Goal: Check status: Check status

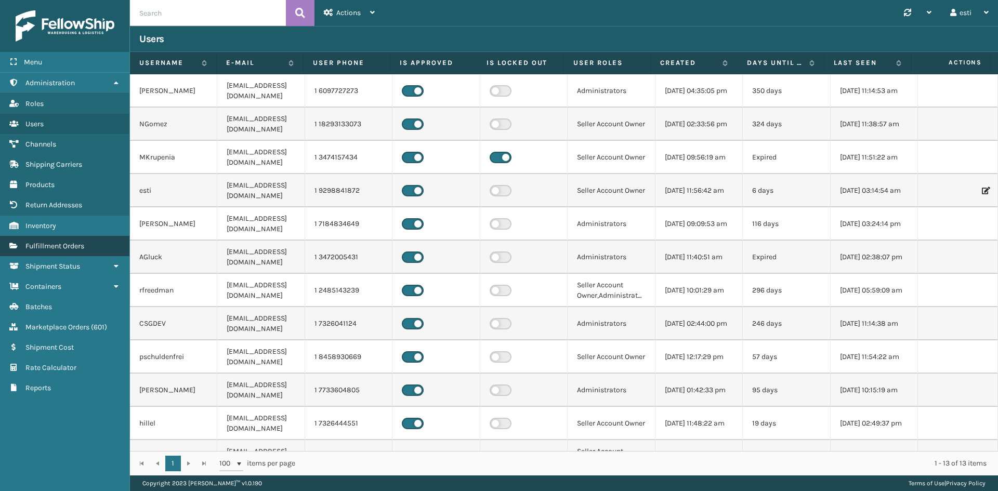
click at [102, 238] on link "Fulfillment Orders" at bounding box center [64, 246] width 129 height 20
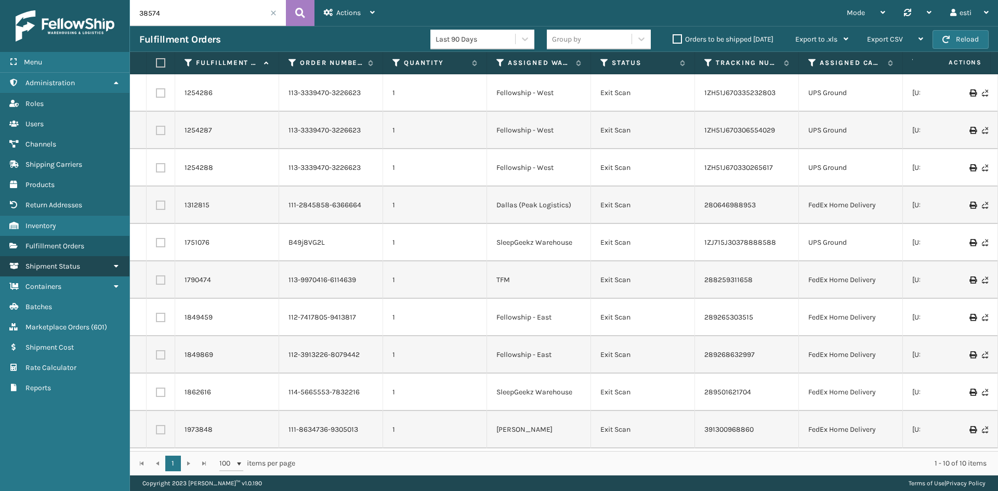
click at [99, 268] on link "Shipment Status" at bounding box center [64, 266] width 129 height 20
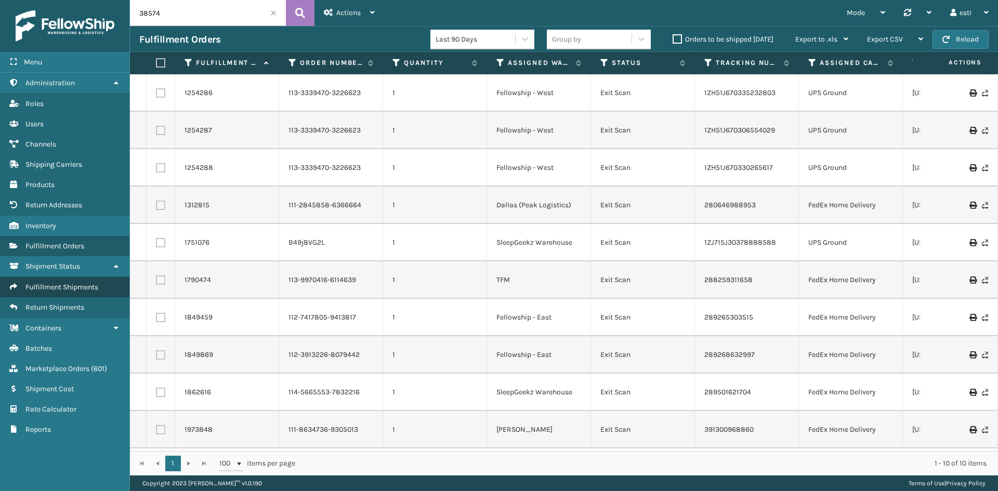
click at [94, 285] on span "Fulfillment Shipments" at bounding box center [61, 287] width 73 height 9
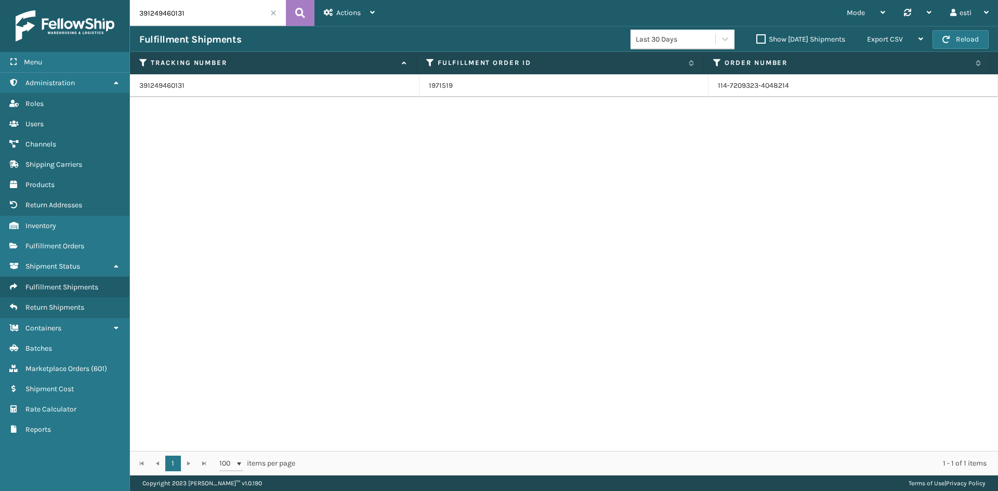
drag, startPoint x: 185, startPoint y: 13, endPoint x: 62, endPoint y: 39, distance: 125.4
click at [62, 0] on div "Menu Administration Roles Users Channels Shipping Carriers Products Return Addr…" at bounding box center [499, 0] width 998 height 0
paste input "88432370467"
type input "884323704671"
click at [441, 87] on link "2074032" at bounding box center [443, 86] width 29 height 10
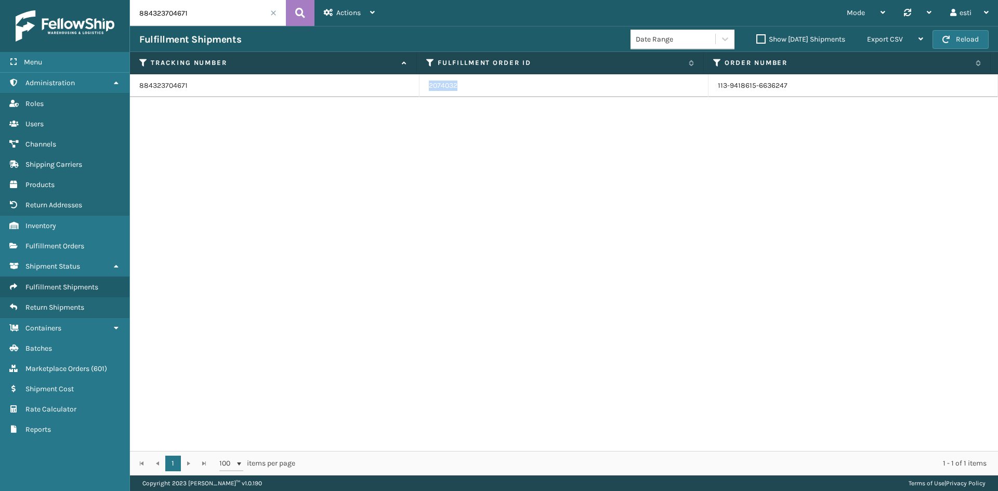
click at [441, 87] on link "2074032" at bounding box center [443, 86] width 29 height 10
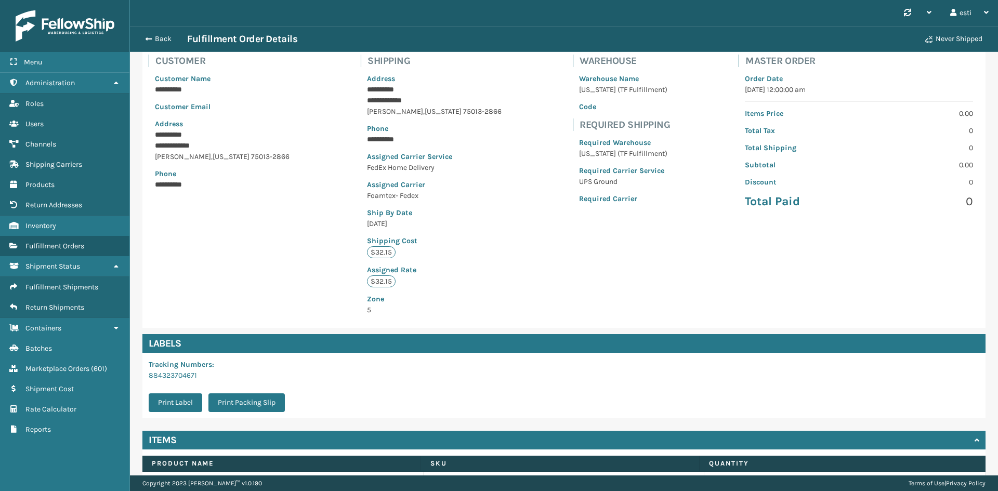
scroll to position [134, 0]
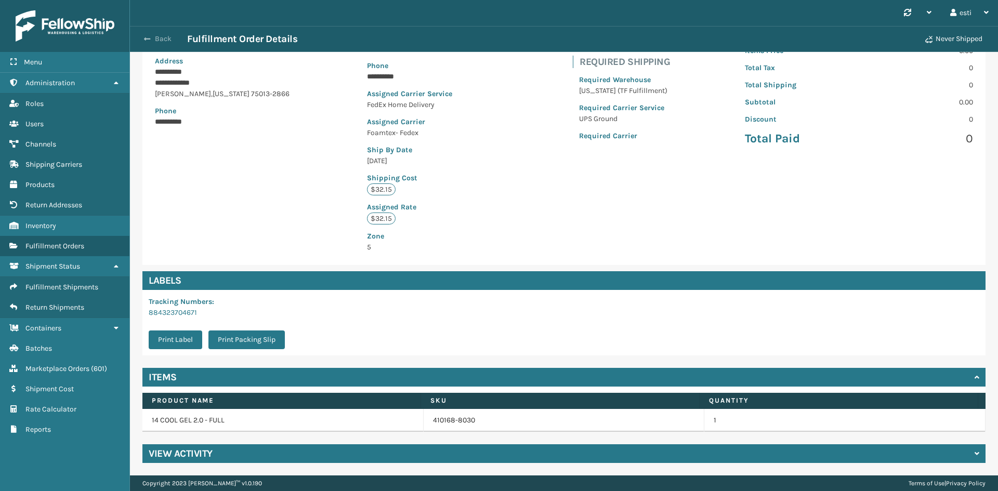
click at [164, 40] on button "Back" at bounding box center [163, 38] width 48 height 9
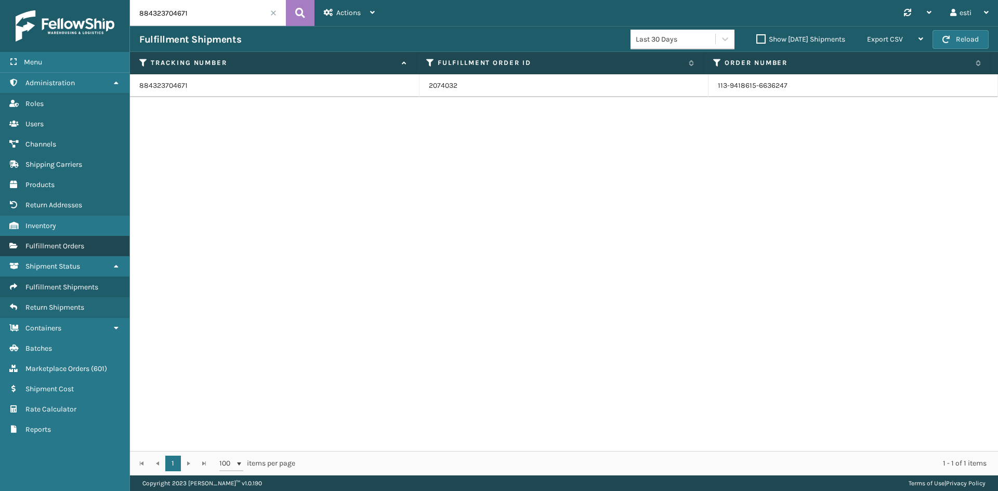
click at [68, 250] on span "Fulfillment Orders" at bounding box center [54, 246] width 59 height 9
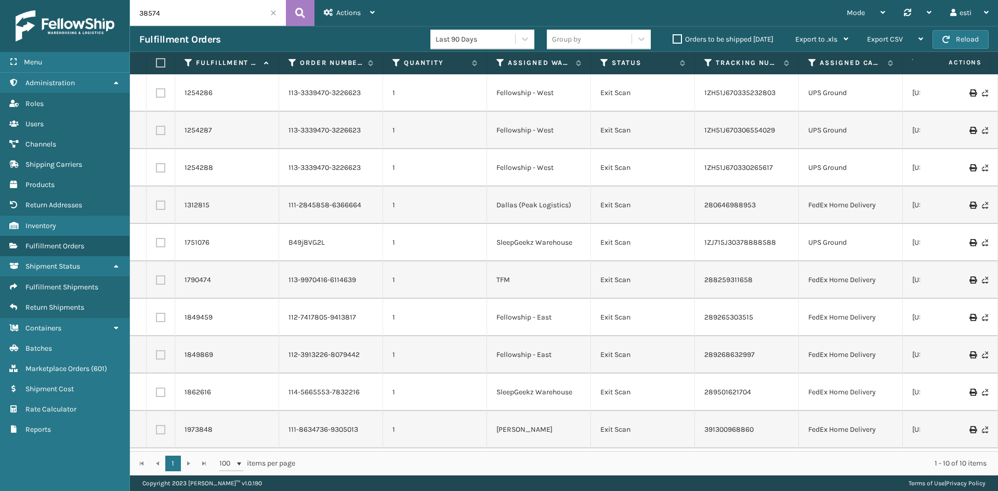
drag, startPoint x: 202, startPoint y: 14, endPoint x: 138, endPoint y: 22, distance: 64.4
click at [139, 22] on input "38574" at bounding box center [208, 13] width 156 height 26
paste input "113-9418615-6636247"
type input "113-9418615-6636247"
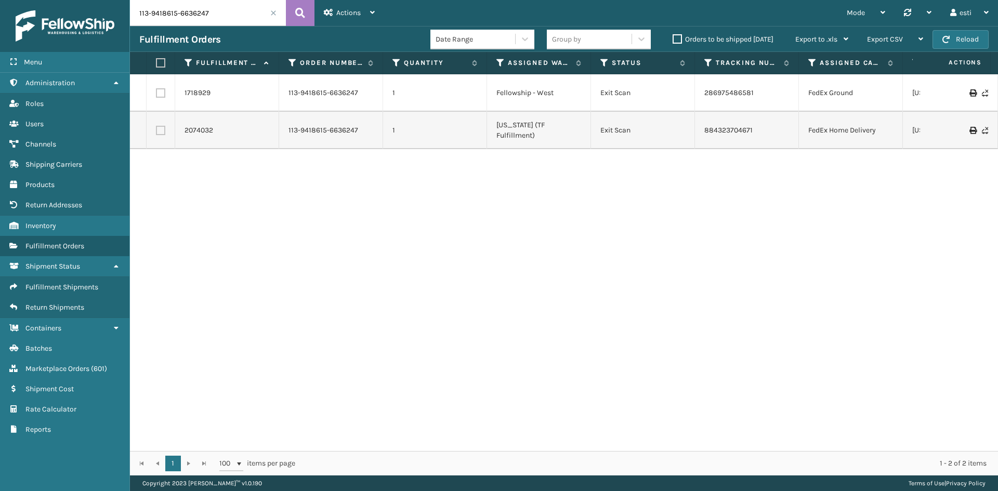
click at [507, 268] on div "1718929 113-9418615-6636247 1 Fellowship - West Exit Scan 286975486581 FedEx Gr…" at bounding box center [564, 262] width 868 height 377
click at [327, 91] on link "113-9418615-6636247" at bounding box center [324, 93] width 70 height 10
click at [325, 98] on td "113-9418615-6636247" at bounding box center [331, 92] width 104 height 37
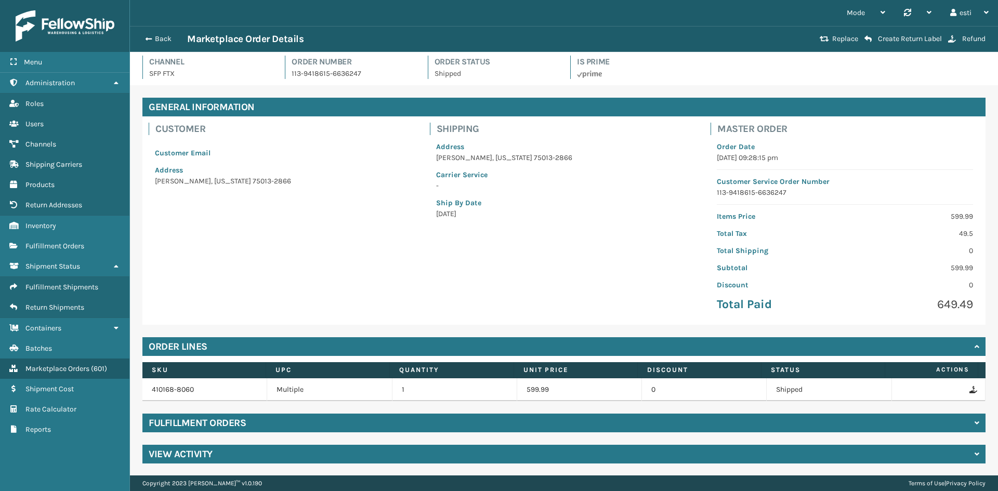
scroll to position [3, 0]
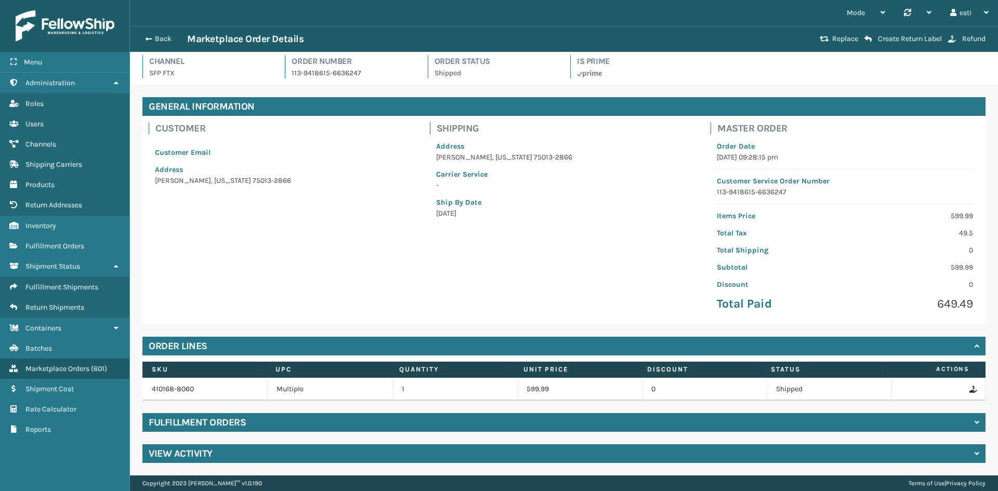
click at [215, 423] on h4 "Fulfillment Orders" at bounding box center [197, 422] width 97 height 12
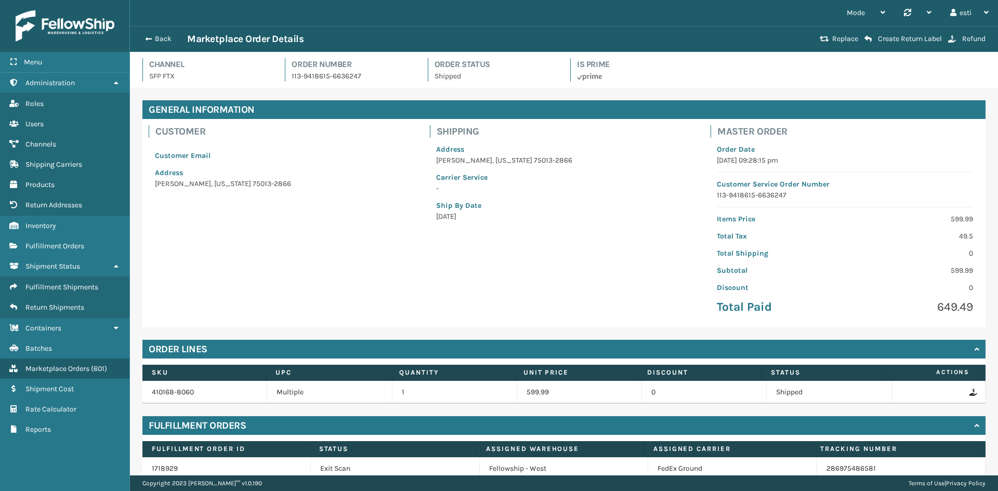
scroll to position [48, 0]
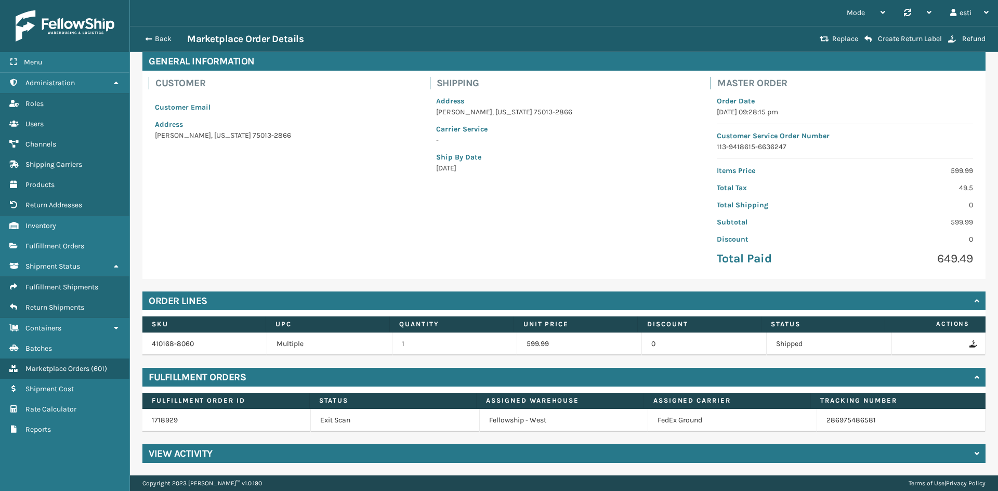
click at [368, 456] on div "View Activity" at bounding box center [563, 453] width 843 height 19
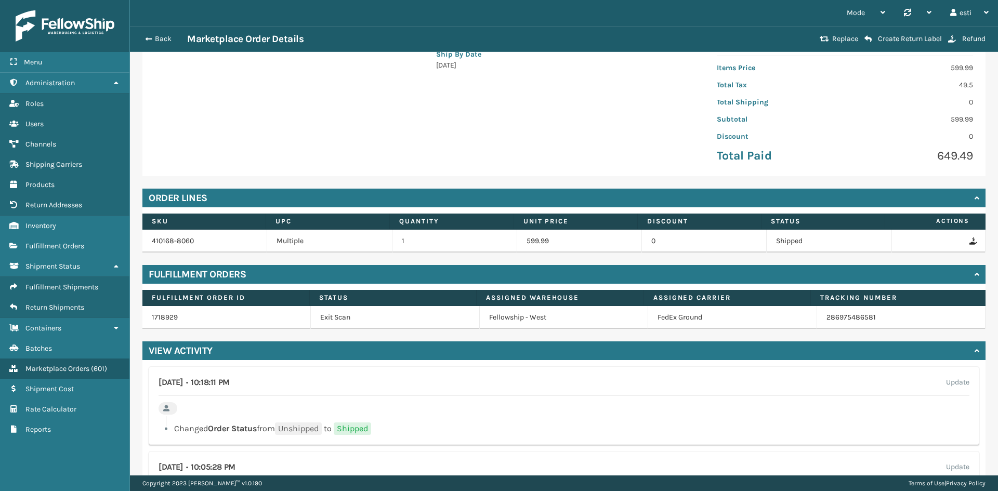
scroll to position [364, 0]
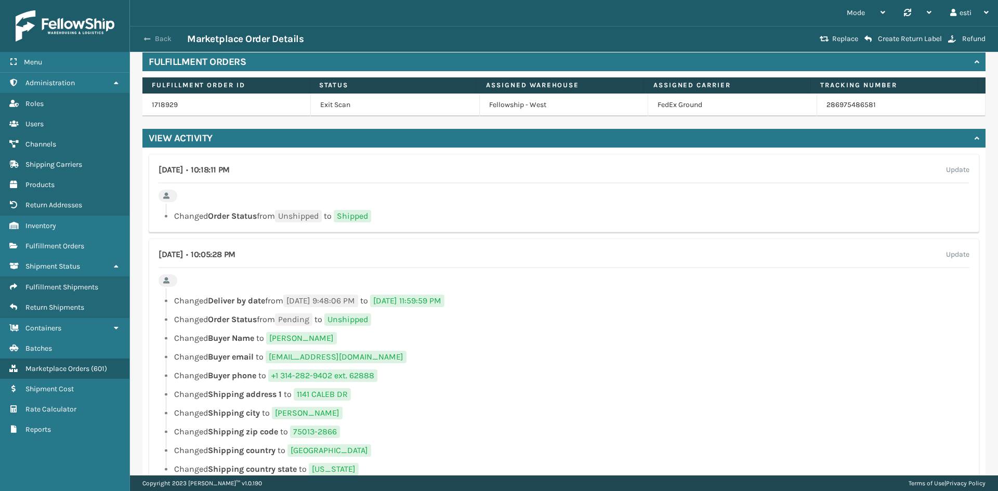
click at [158, 39] on button "Back" at bounding box center [163, 38] width 48 height 9
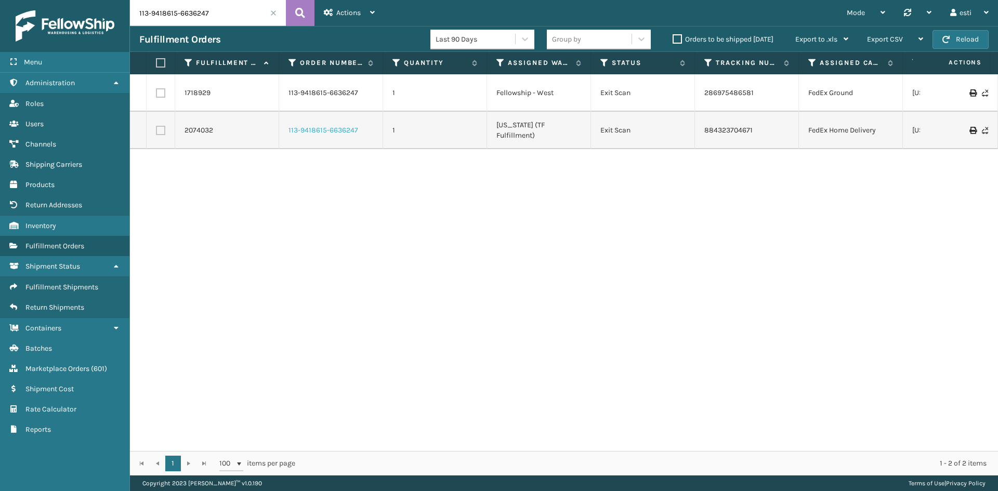
click at [335, 128] on link "113-9418615-6636247" at bounding box center [324, 130] width 70 height 10
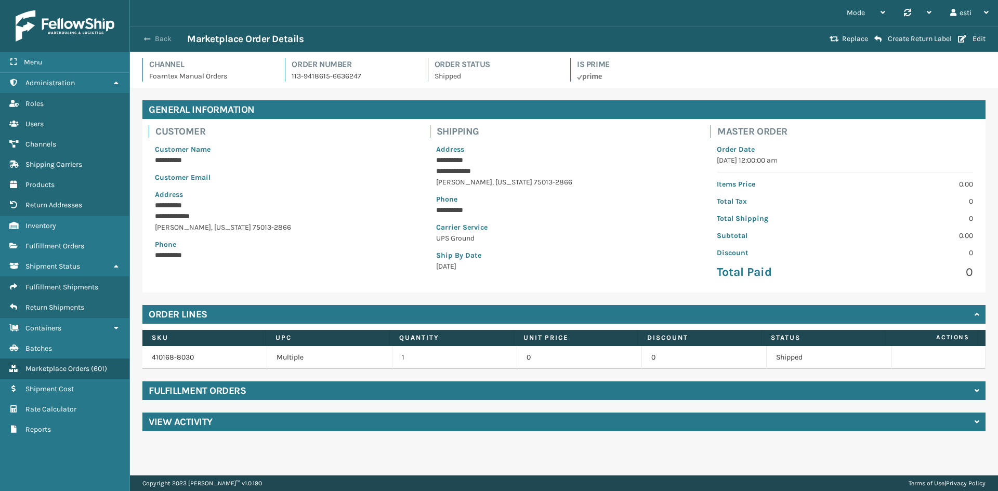
click at [152, 38] on button "Back" at bounding box center [163, 38] width 48 height 9
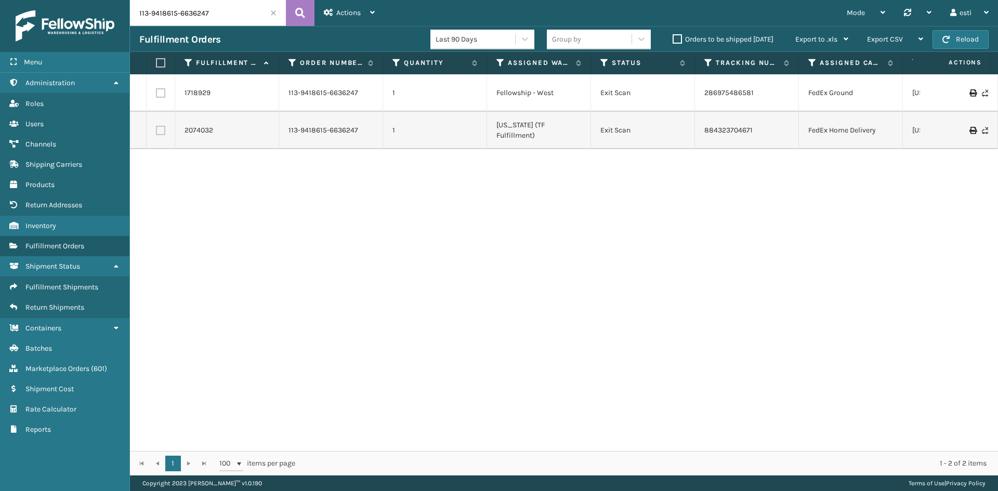
drag, startPoint x: 763, startPoint y: 253, endPoint x: 757, endPoint y: 248, distance: 7.0
click at [761, 251] on div "1718929 113-9418615-6636247 1 Fellowship - West Exit Scan 286975486581 FedEx Gr…" at bounding box center [564, 262] width 868 height 377
